Goal: Information Seeking & Learning: Learn about a topic

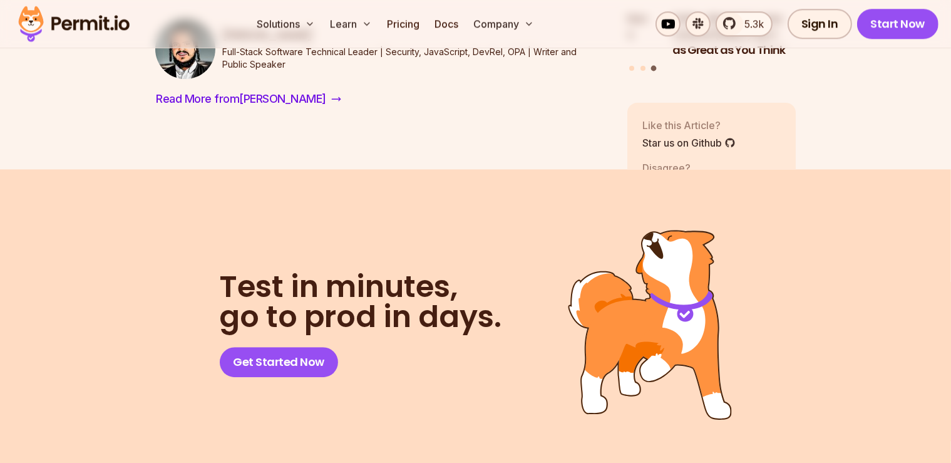
scroll to position [8333, 0]
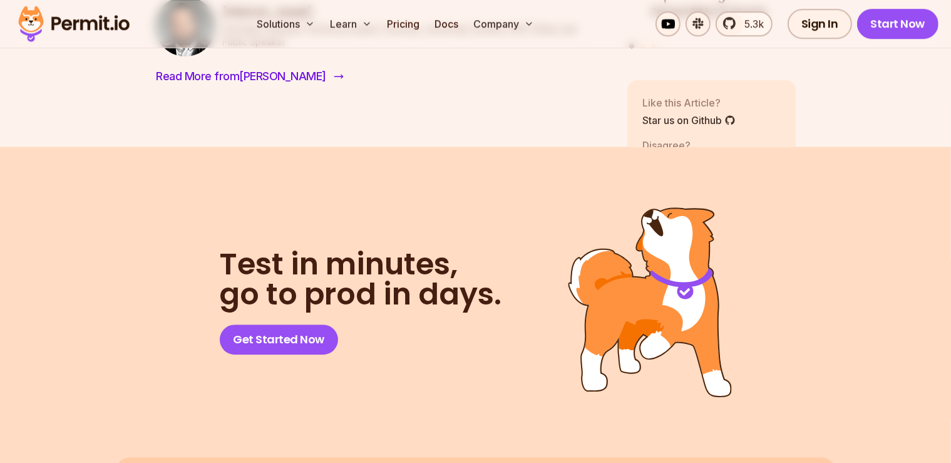
click at [259, 85] on span "Read More from [PERSON_NAME]" at bounding box center [242, 77] width 170 height 18
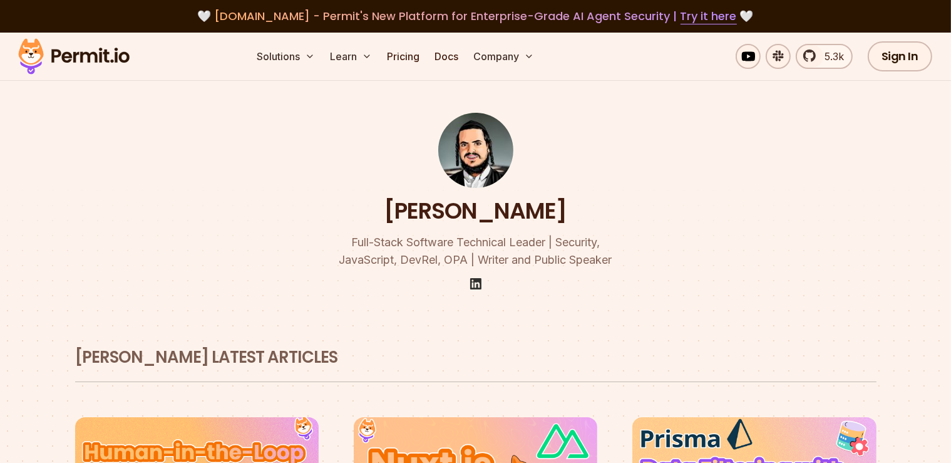
click at [473, 284] on img at bounding box center [475, 283] width 15 height 15
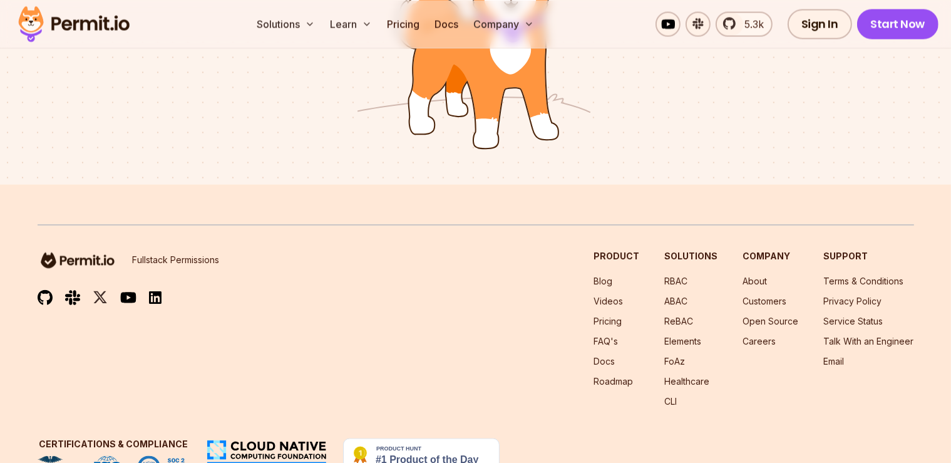
scroll to position [2322, 0]
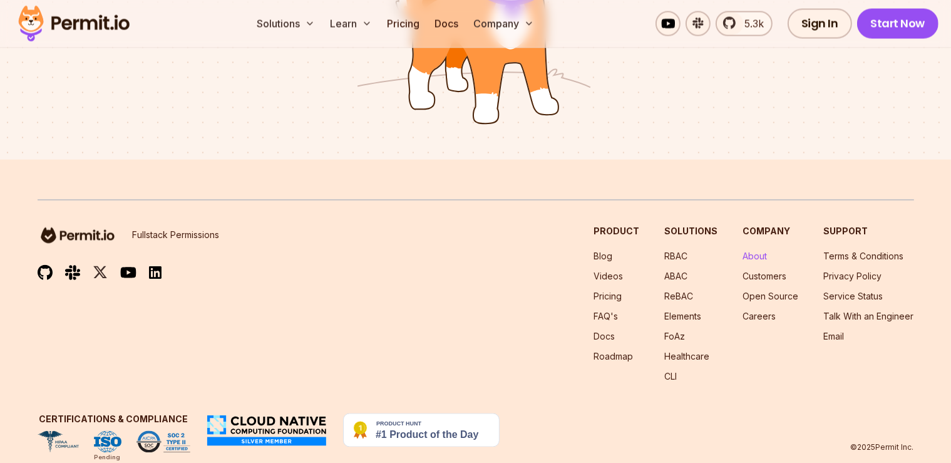
click at [743, 251] on link "About" at bounding box center [755, 256] width 24 height 11
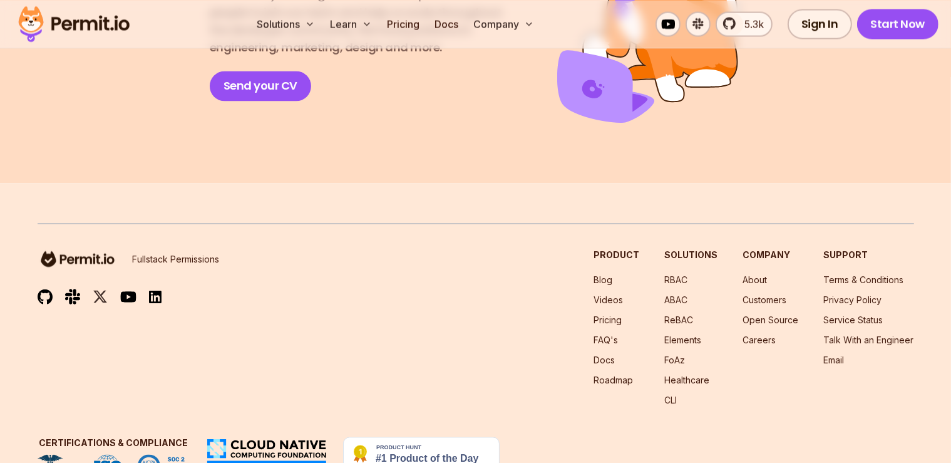
scroll to position [2343, 0]
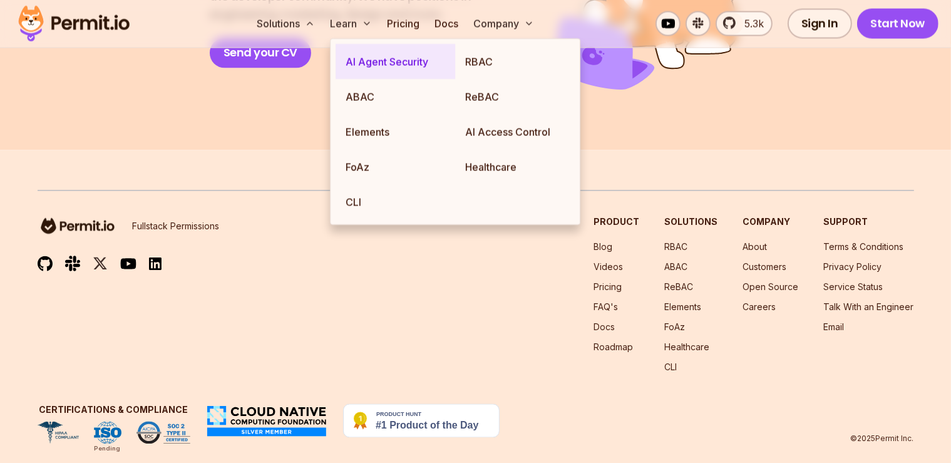
click at [392, 67] on link "AI Agent Security" at bounding box center [396, 61] width 120 height 35
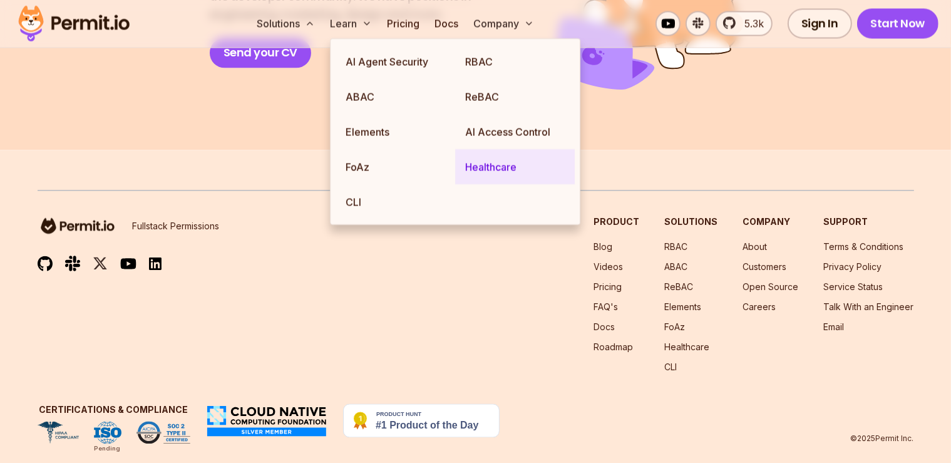
click at [498, 165] on link "Healthcare" at bounding box center [515, 167] width 120 height 35
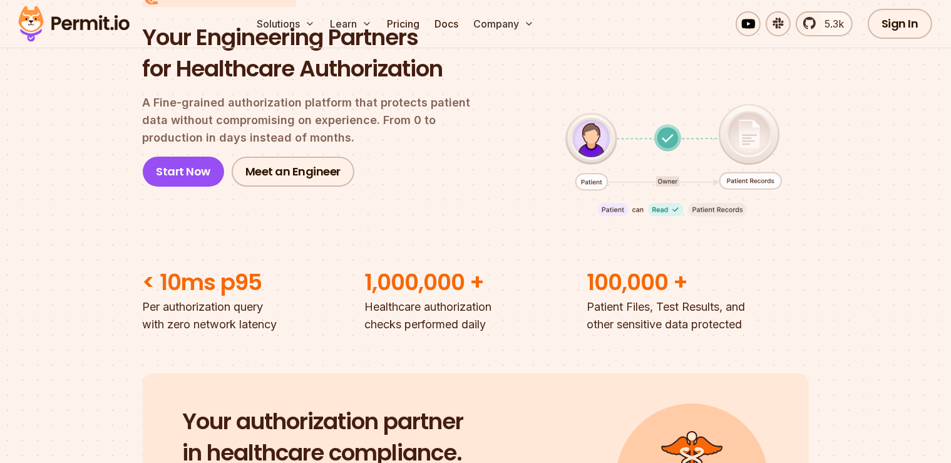
scroll to position [264, 0]
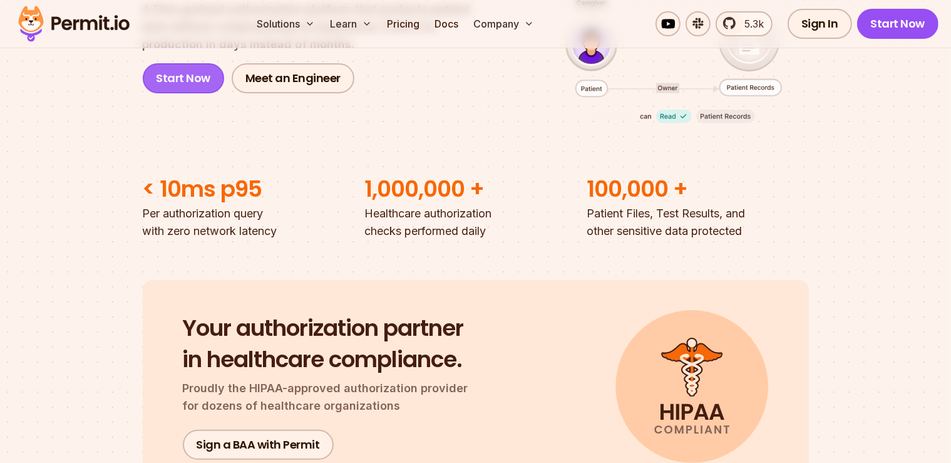
click at [208, 79] on link "Start Now" at bounding box center [184, 78] width 82 height 30
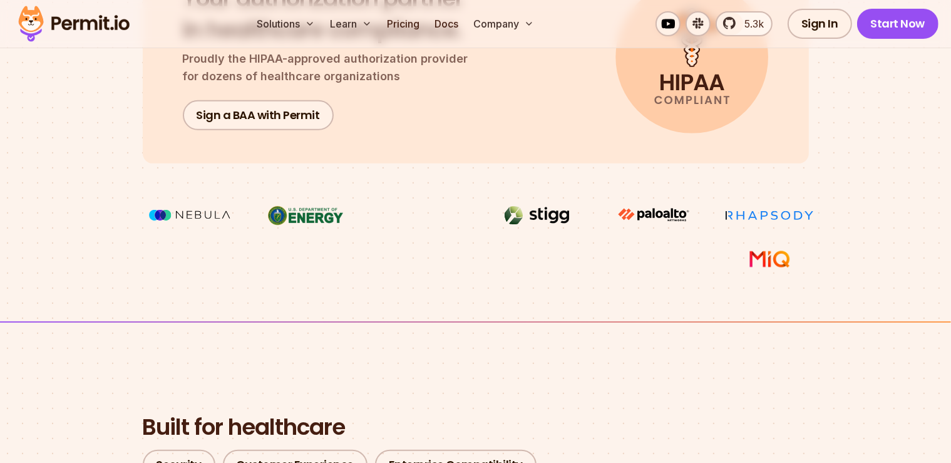
scroll to position [595, 0]
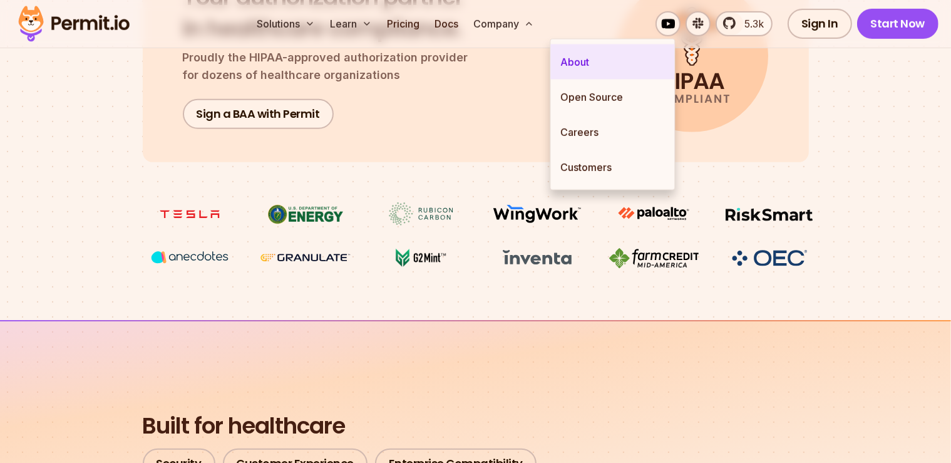
click at [594, 63] on link "About" at bounding box center [613, 61] width 124 height 35
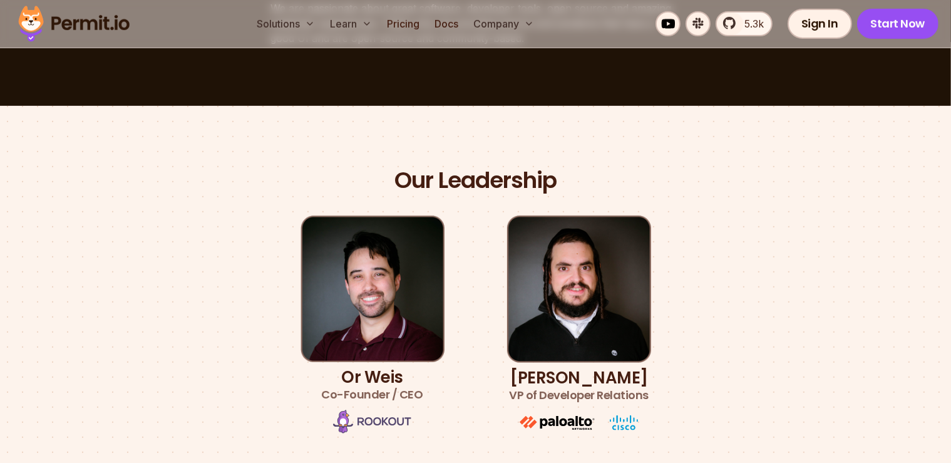
scroll to position [794, 0]
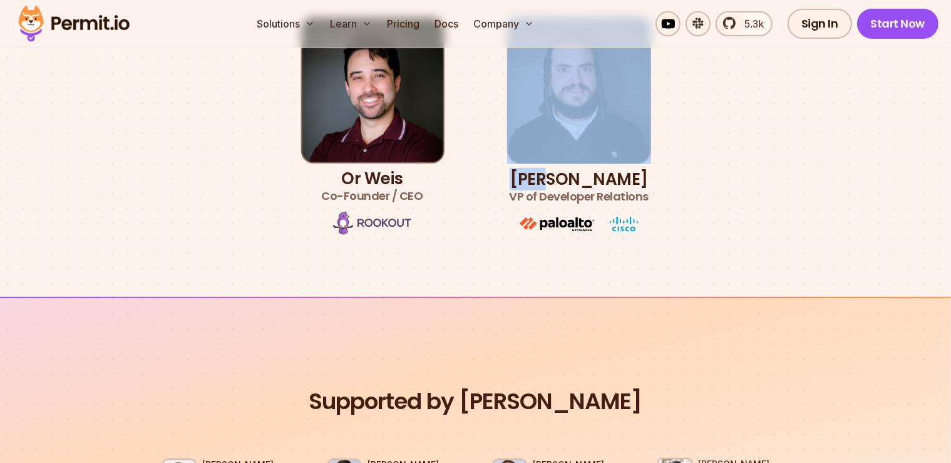
drag, startPoint x: 664, startPoint y: 194, endPoint x: 554, endPoint y: 184, distance: 110.0
click at [554, 184] on div "Our Leadership Or [PERSON_NAME] Co-Founder / CEO [PERSON_NAME] VP of Developer …" at bounding box center [476, 101] width 877 height 269
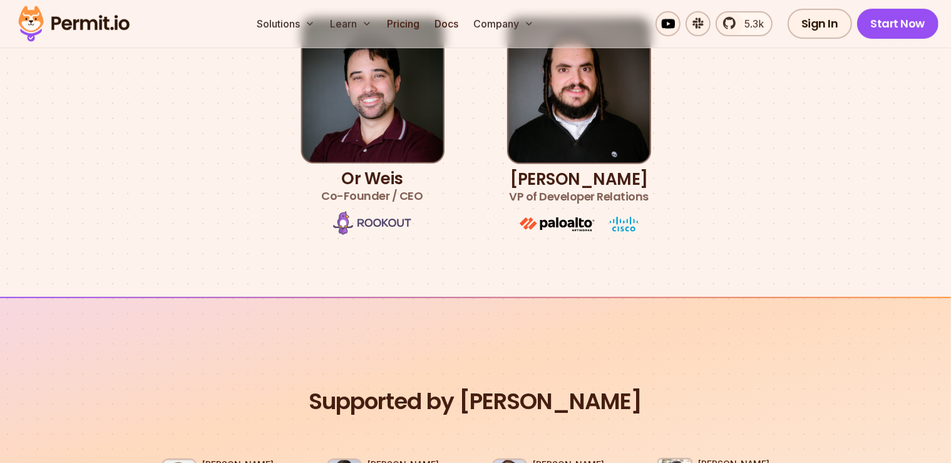
drag, startPoint x: 590, startPoint y: 192, endPoint x: 562, endPoint y: 189, distance: 27.7
click at [587, 192] on span "VP of Developer Relations" at bounding box center [579, 197] width 140 height 18
drag, startPoint x: 515, startPoint y: 179, endPoint x: 648, endPoint y: 204, distance: 135.0
click at [648, 204] on h3 "[PERSON_NAME] VP of Developer Relations" at bounding box center [579, 187] width 140 height 35
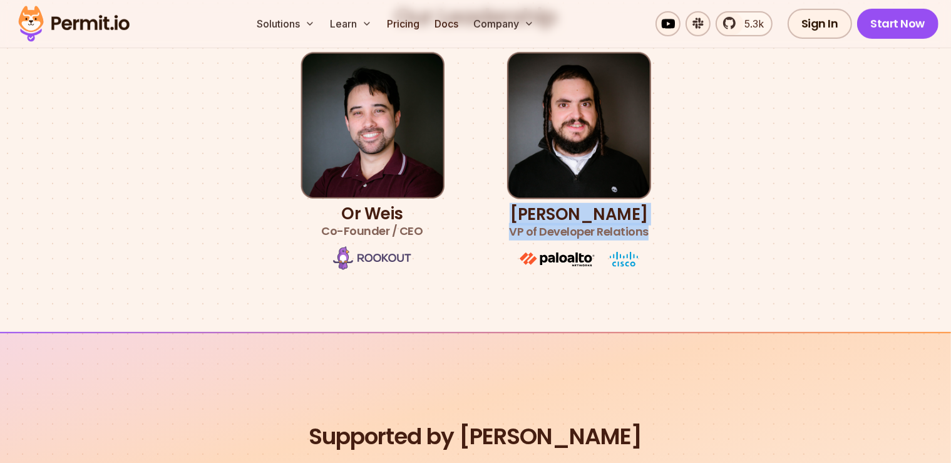
scroll to position [595, 0]
